Goal: Check status: Check status

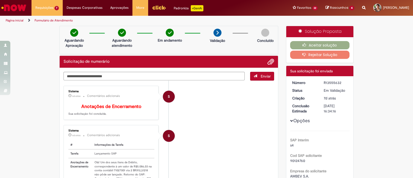
scroll to position [13, 0]
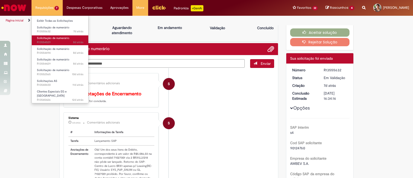
click at [54, 44] on span "8d atrás 8 dias atrás R13554529" at bounding box center [60, 42] width 46 height 4
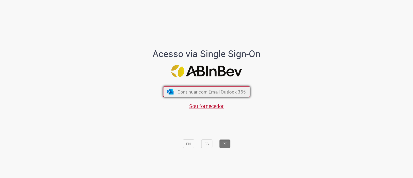
click at [236, 89] on span "Continuar com Email Outlook 365" at bounding box center [211, 92] width 68 height 6
click at [249, 93] on div "Acesso via Single Sign-On Continuar com Email Outlook 365 Sou fornecedor EN ES …" at bounding box center [206, 99] width 143 height 102
click at [225, 89] on span "Continuar com Email Outlook 365" at bounding box center [211, 92] width 68 height 6
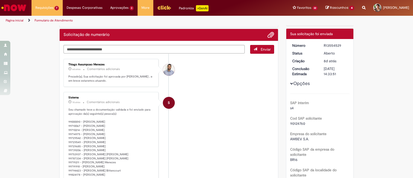
scroll to position [24, 0]
